Goal: Find specific page/section: Find specific page/section

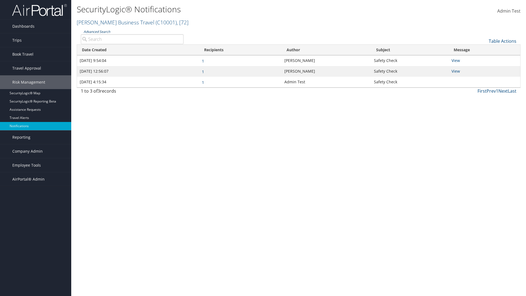
click at [96, 32] on link "Advanced Search" at bounding box center [97, 31] width 27 height 5
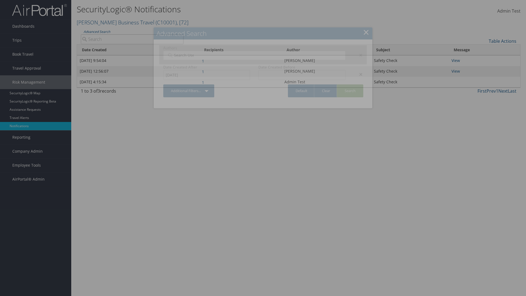
click at [358, 74] on div "×" at bounding box center [358, 74] width 17 height 7
click at [358, 55] on div "×" at bounding box center [358, 55] width 17 height 7
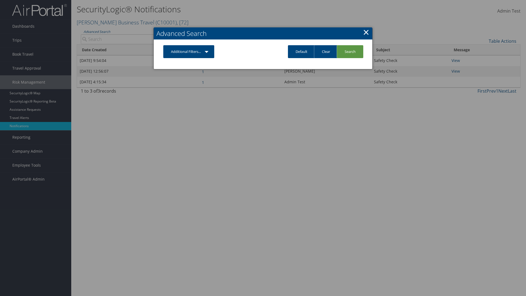
click at [189, 52] on link "Additional Filters..." at bounding box center [188, 51] width 51 height 13
click at [0, 0] on link "Author" at bounding box center [0, 0] width 0 height 0
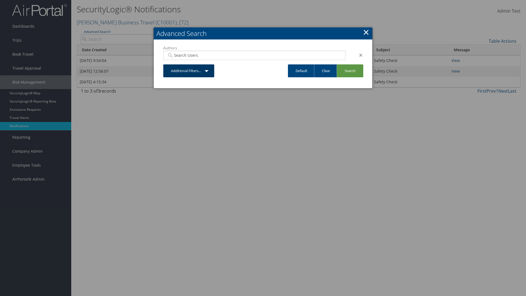
click at [189, 71] on link "Additional Filters..." at bounding box center [188, 70] width 51 height 13
click at [179, 92] on link "Date Created" at bounding box center [179, 91] width 72 height 9
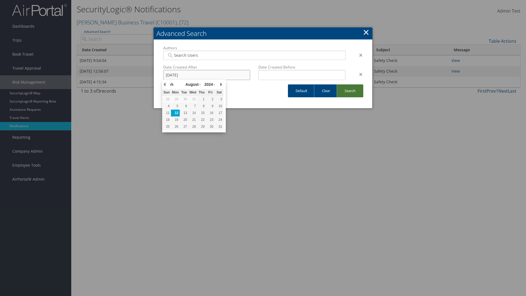
type input "[DATE]"
click at [350, 91] on link "Search" at bounding box center [350, 90] width 27 height 13
